Goal: Check status: Check status

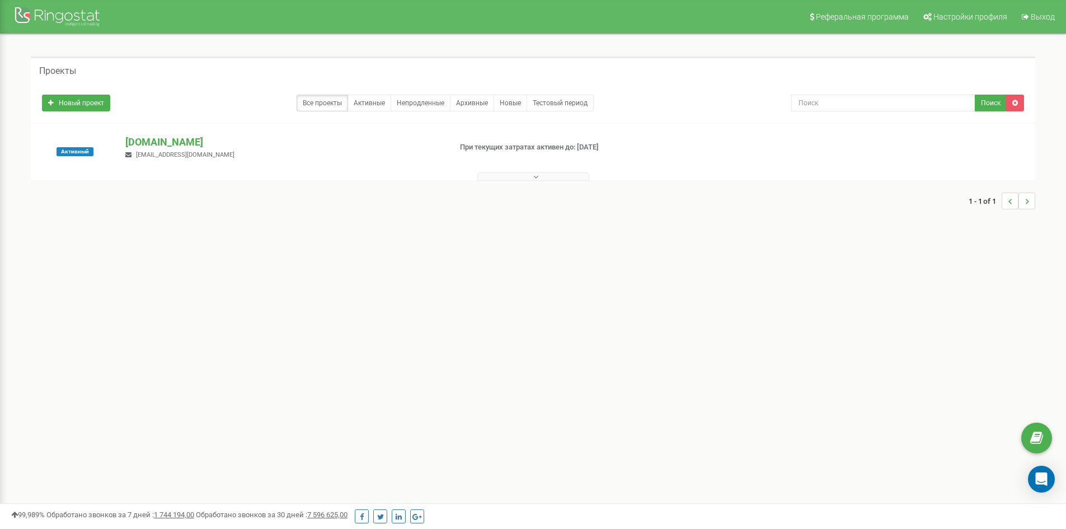
click at [170, 145] on p "[DOMAIN_NAME]" at bounding box center [283, 142] width 316 height 15
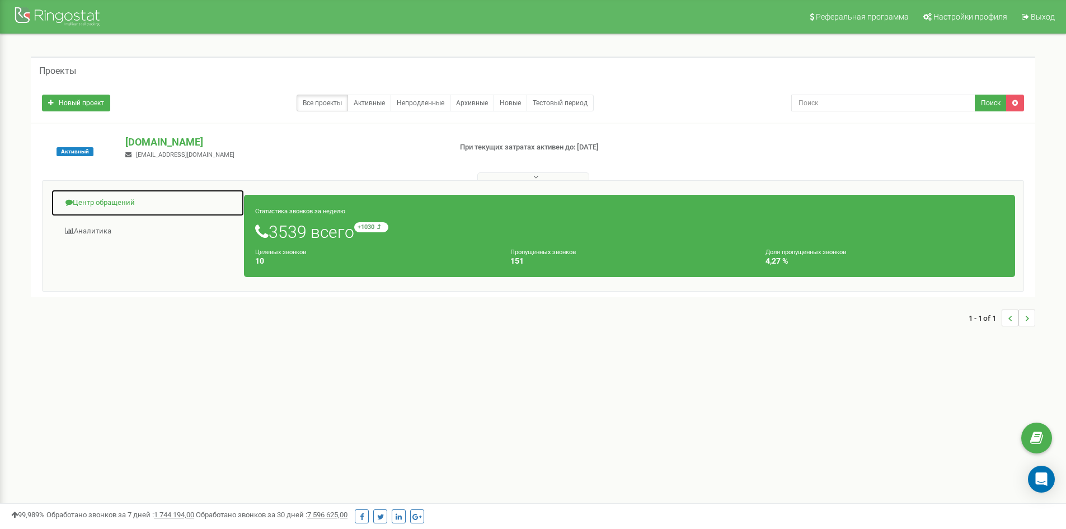
click at [119, 195] on link "Центр обращений" at bounding box center [148, 202] width 194 height 27
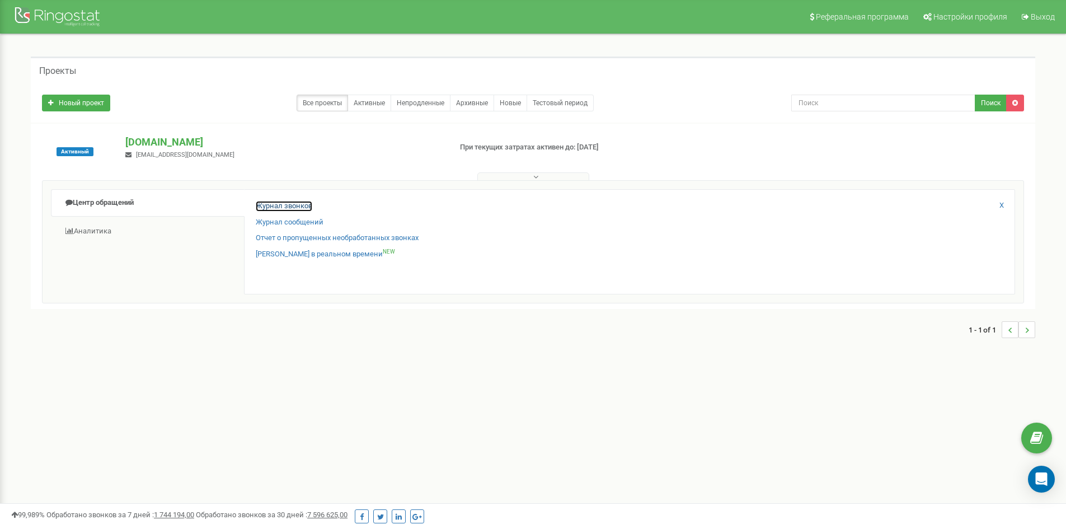
click at [275, 202] on link "Журнал звонков" at bounding box center [284, 206] width 57 height 11
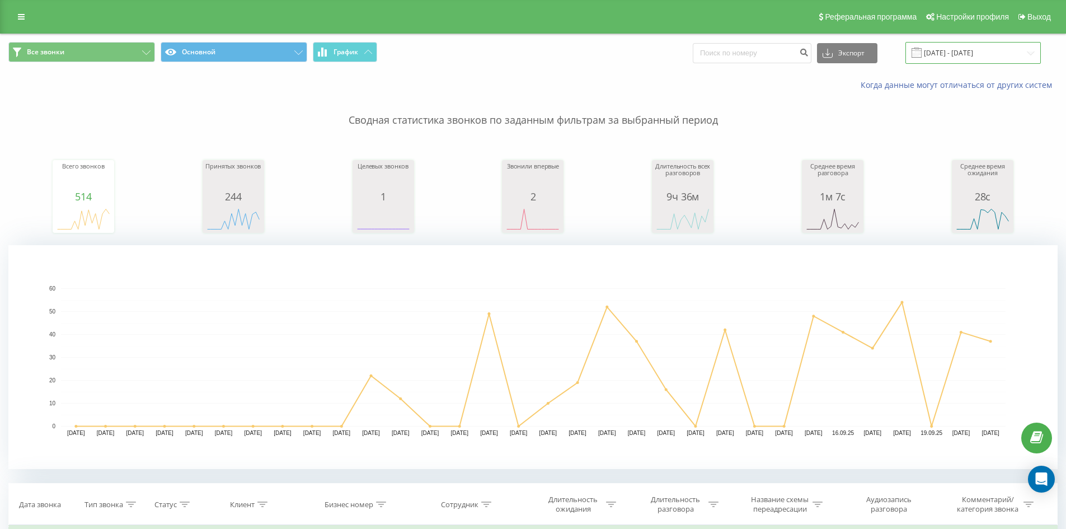
click at [963, 48] on input "[DATE] - [DATE]" at bounding box center [973, 53] width 135 height 22
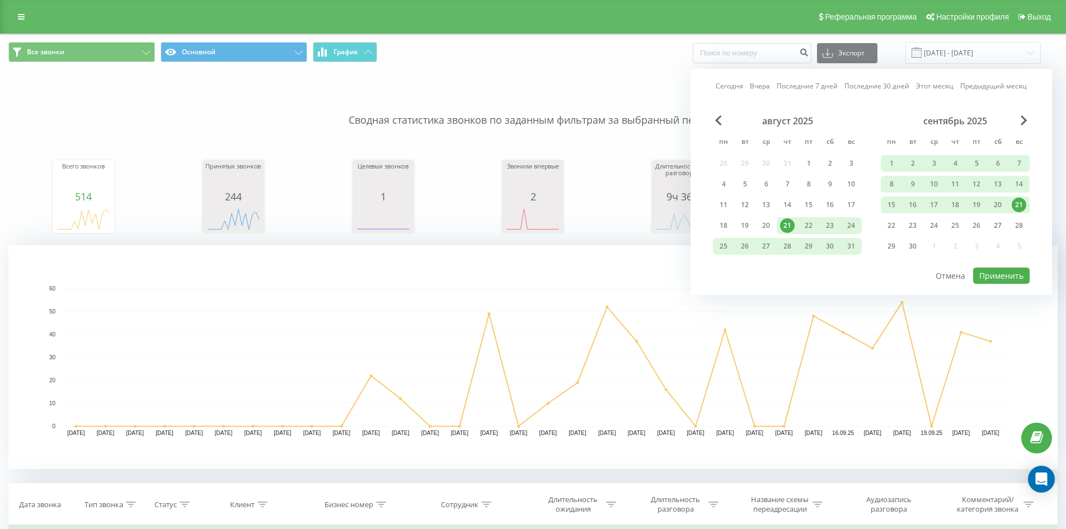
click at [1025, 197] on div "сентябрь 2025 пн вт ср чт пт сб вс 1 2 3 4 5 6 7 8 9 10 11 12 13 14 15 16 17 18…" at bounding box center [955, 186] width 149 height 143
click at [1021, 200] on div "21" at bounding box center [1019, 205] width 15 height 15
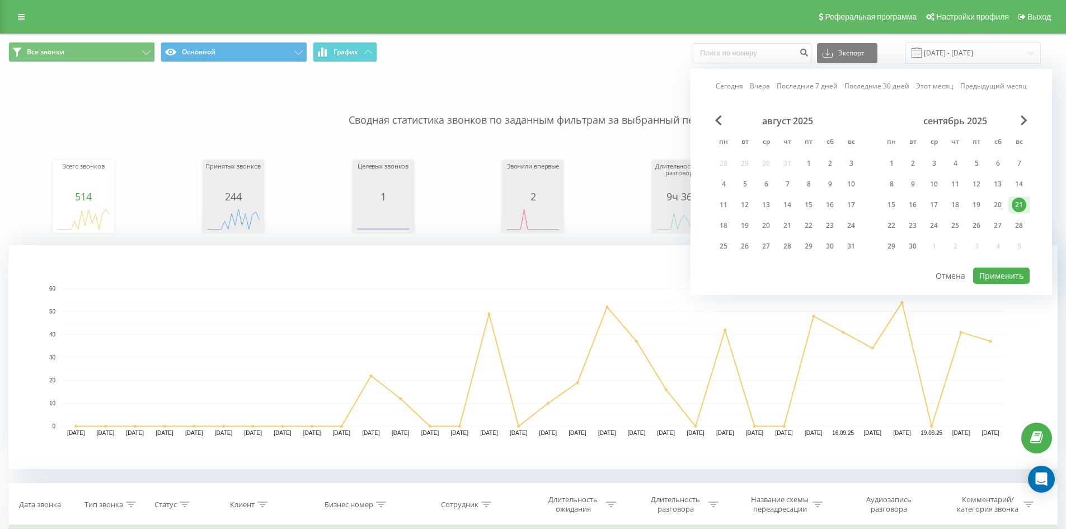
click at [1020, 204] on div "21" at bounding box center [1019, 205] width 15 height 15
click at [1000, 273] on button "Применить" at bounding box center [1002, 276] width 57 height 16
type input "[DATE] - [DATE]"
